Goal: Task Accomplishment & Management: Complete application form

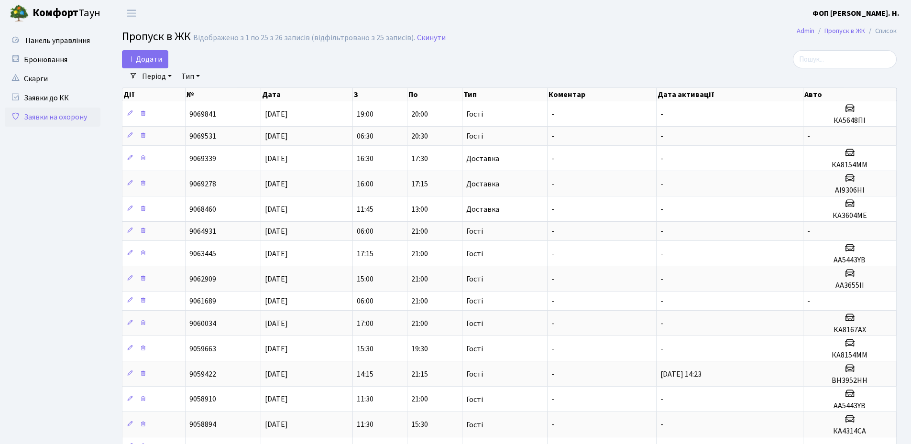
select select "25"
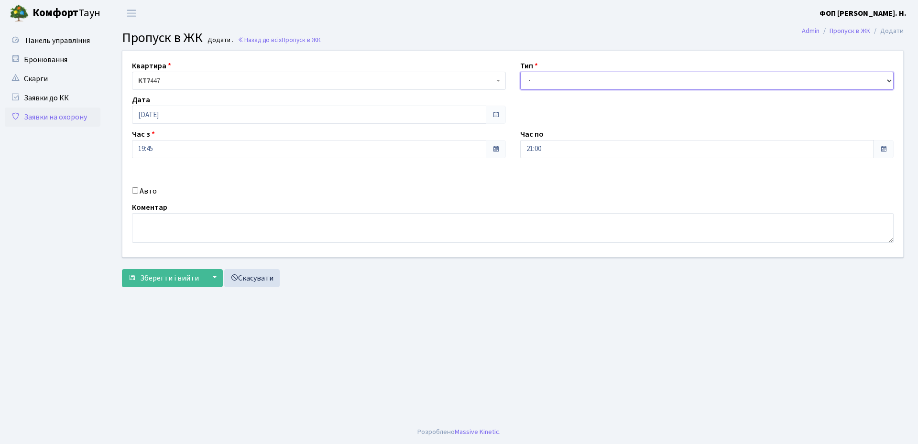
click at [576, 76] on select "- Доставка Таксі Гості Сервіс" at bounding box center [707, 81] width 374 height 18
select select "2"
click at [520, 72] on select "- Доставка Таксі Гості Сервіс" at bounding box center [707, 81] width 374 height 18
click at [587, 151] on input "21:00" at bounding box center [697, 149] width 354 height 18
click at [481, 183] on div "Квартира <b>КТ7</b>&nbsp;&nbsp;&nbsp;447 КТ7 447 Тип - Доставка Таксі Гості Сер…" at bounding box center [512, 154] width 795 height 206
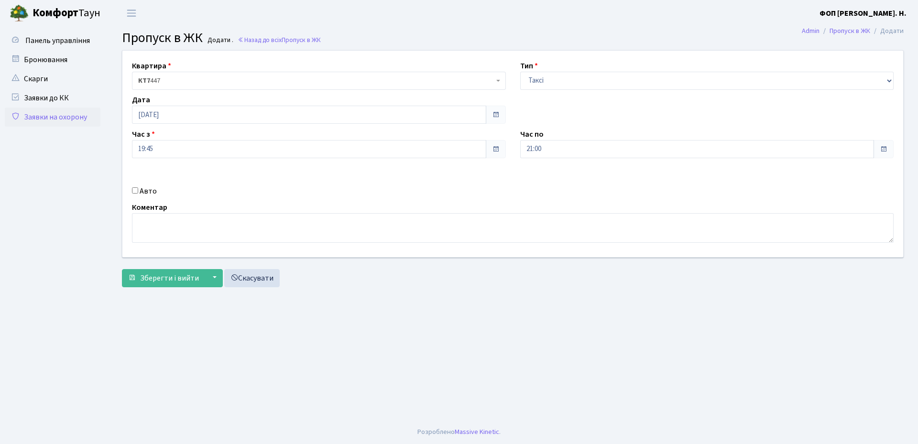
click at [133, 192] on input "Авто" at bounding box center [135, 190] width 6 height 6
checkbox input "true"
type input "АА0756ПБ"
click at [147, 285] on button "Зберегти і вийти" at bounding box center [163, 278] width 83 height 18
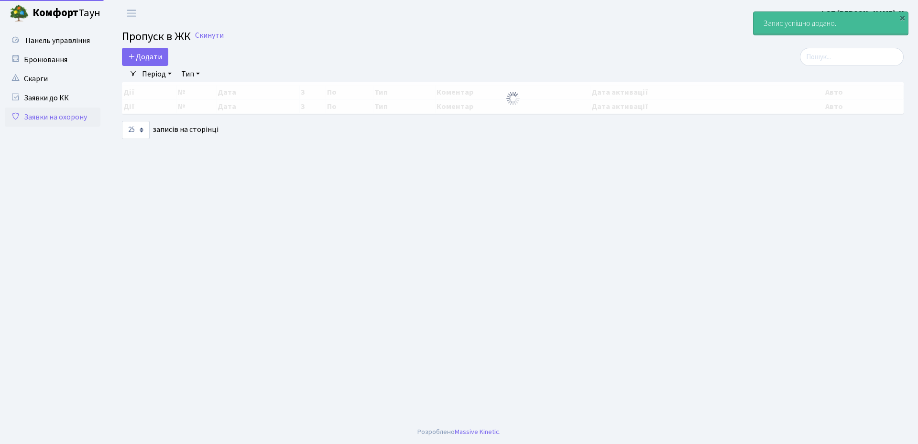
select select "25"
